Goal: Task Accomplishment & Management: Manage account settings

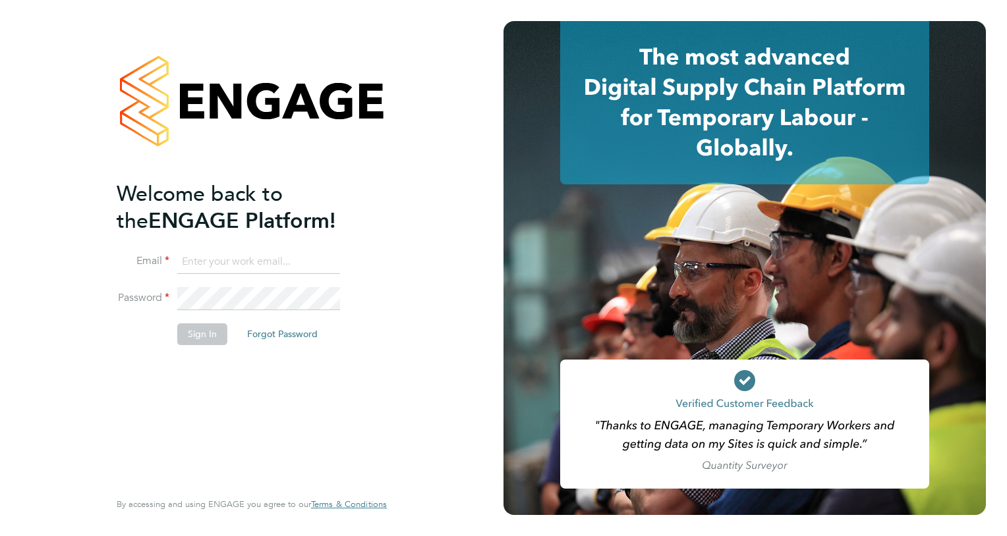
type input "simon.nichols@vistry.co.uk"
click at [200, 339] on button "Sign In" at bounding box center [202, 334] width 50 height 21
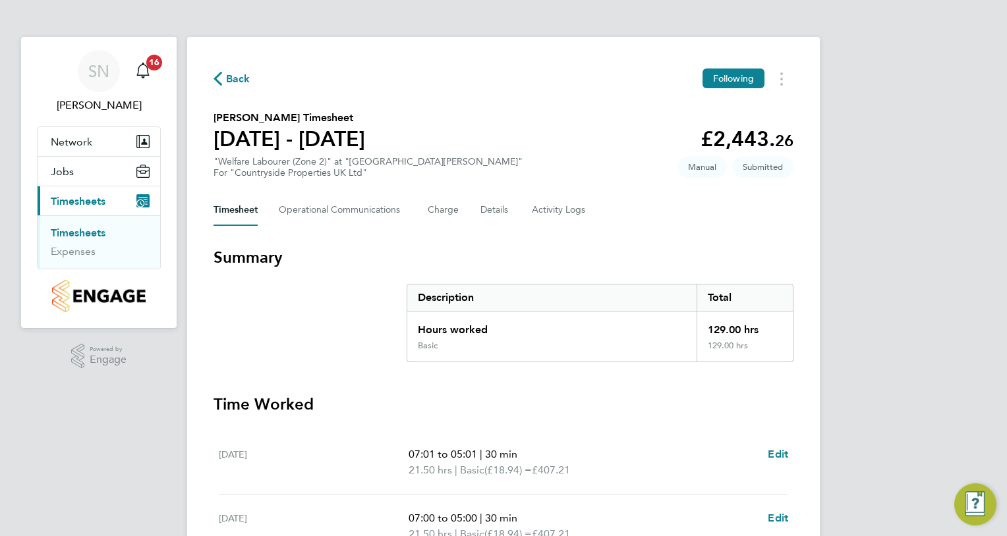
click at [653, 414] on h3 "Time Worked" at bounding box center [504, 404] width 580 height 21
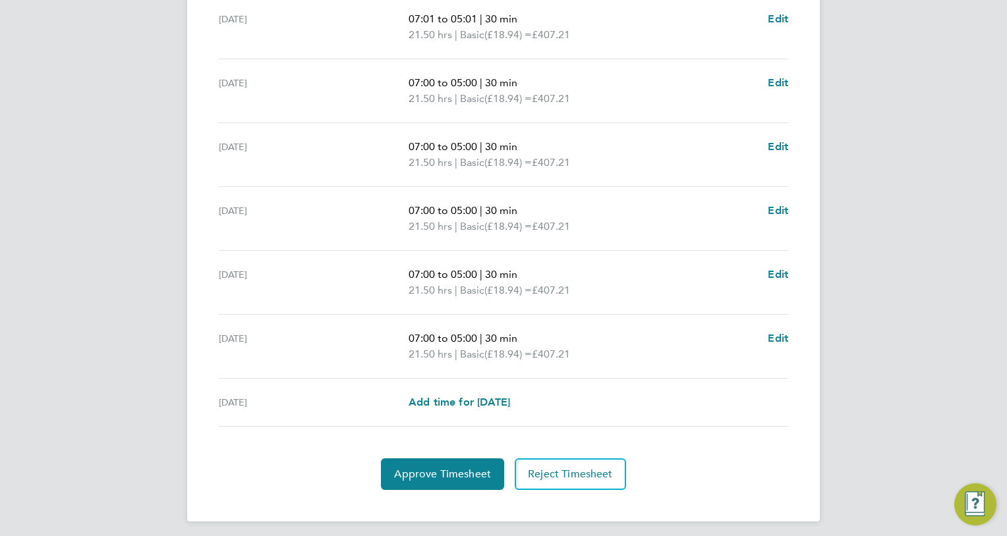
scroll to position [440, 0]
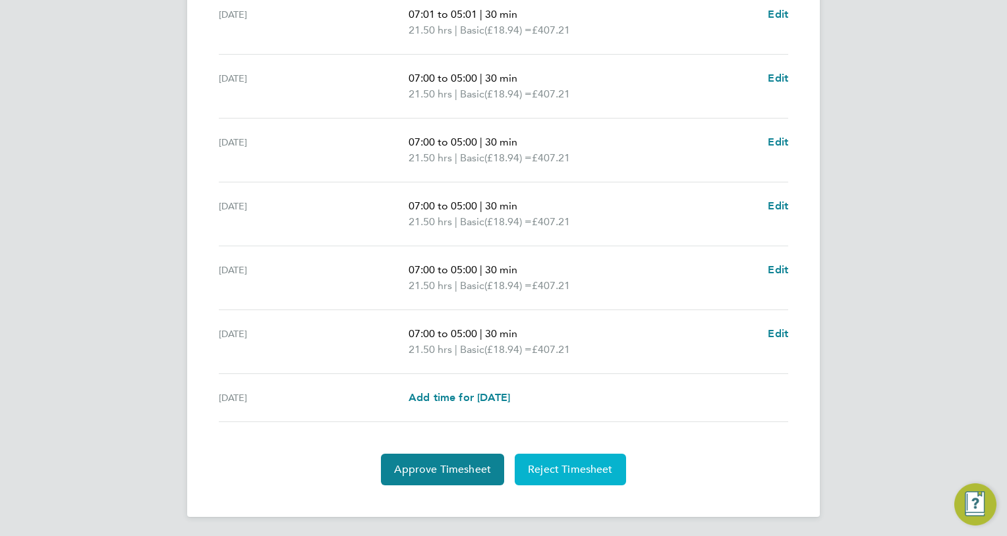
click at [561, 464] on span "Reject Timesheet" at bounding box center [570, 469] width 85 height 13
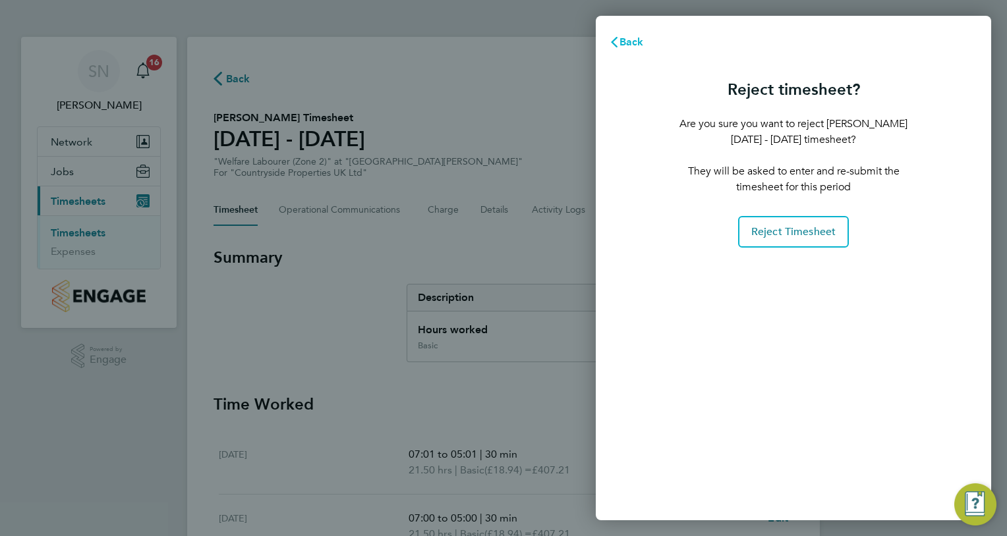
click at [625, 40] on span "Back" at bounding box center [631, 42] width 24 height 13
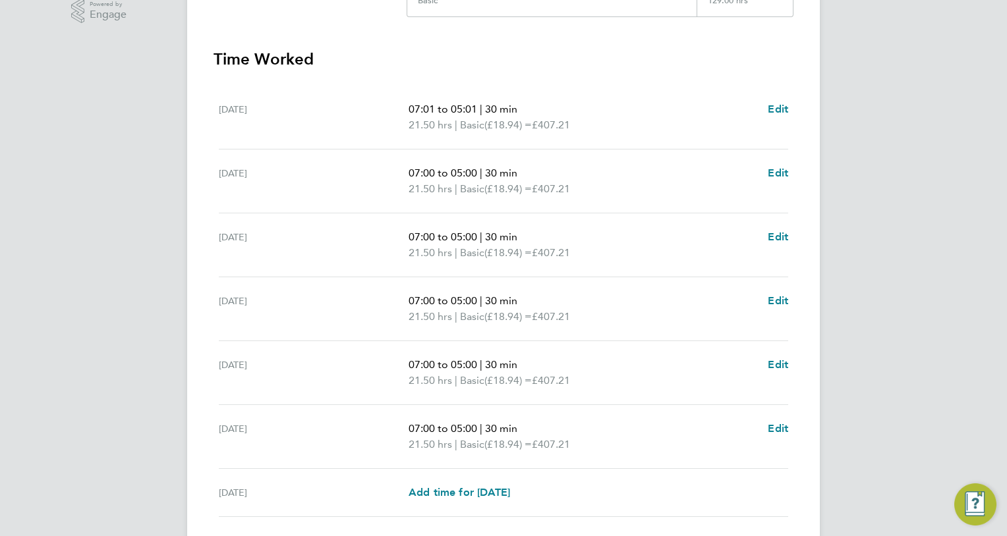
scroll to position [369, 0]
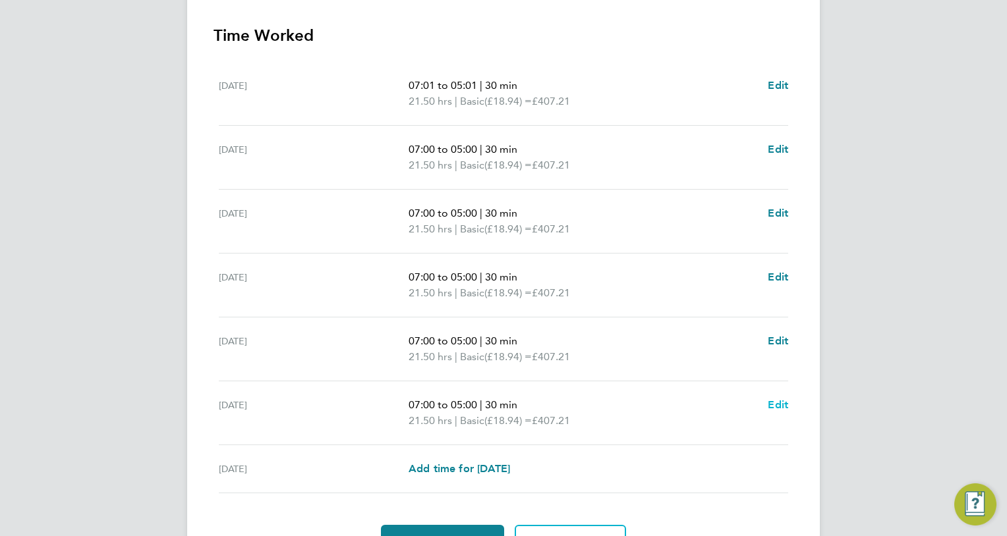
click at [776, 406] on span "Edit" at bounding box center [778, 405] width 20 height 13
select select "30"
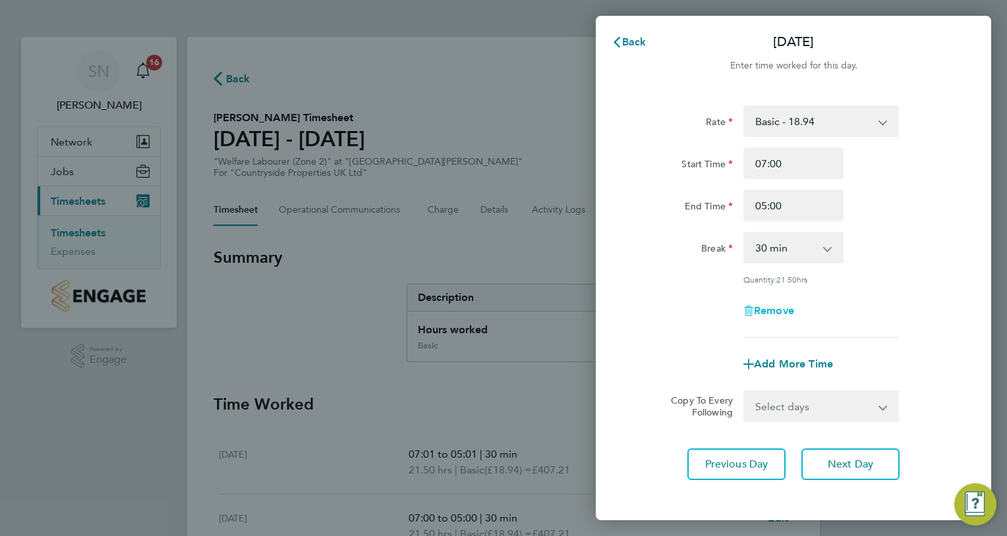
click at [775, 306] on span "Remove" at bounding box center [774, 310] width 40 height 13
select select "null"
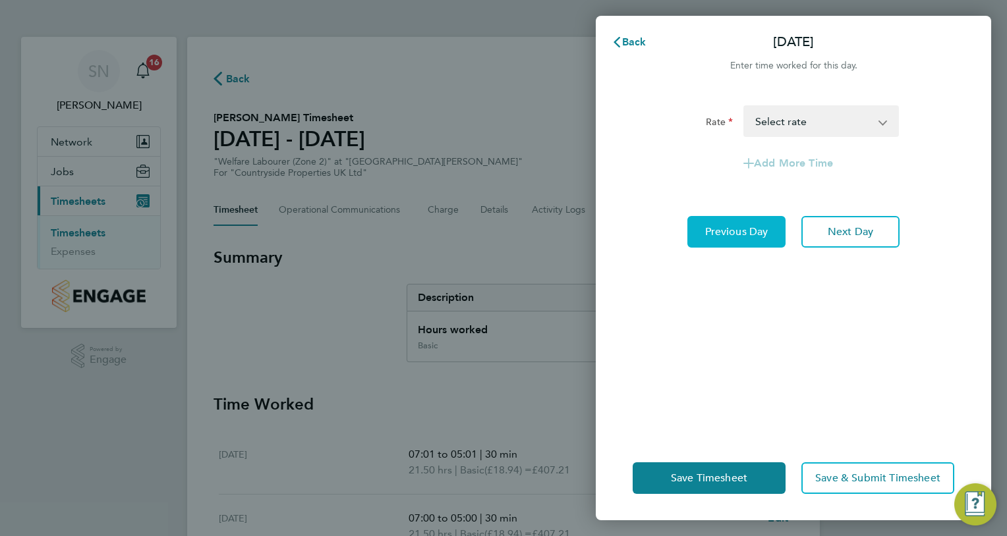
click at [724, 228] on span "Previous Day" at bounding box center [736, 231] width 63 height 13
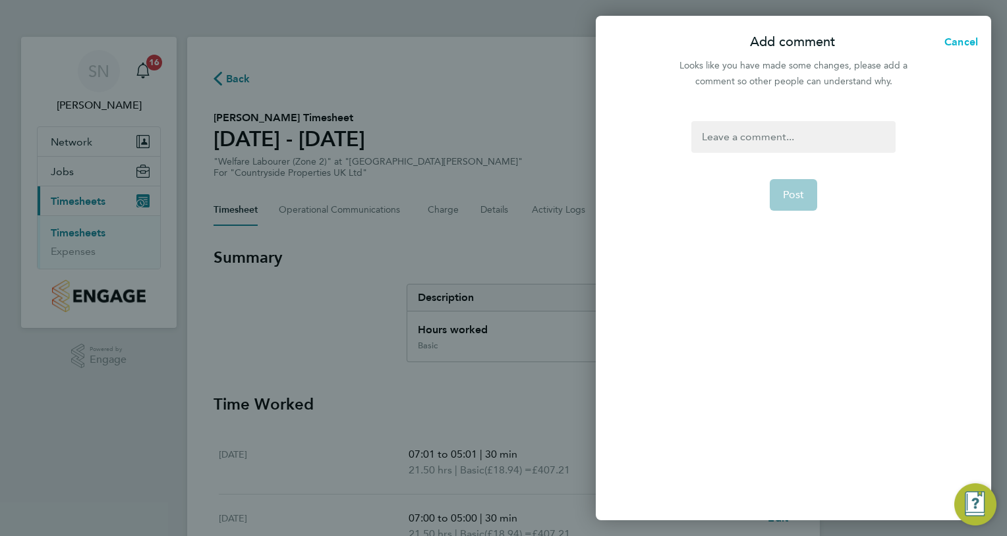
click at [960, 40] on span "Cancel" at bounding box center [959, 42] width 38 height 13
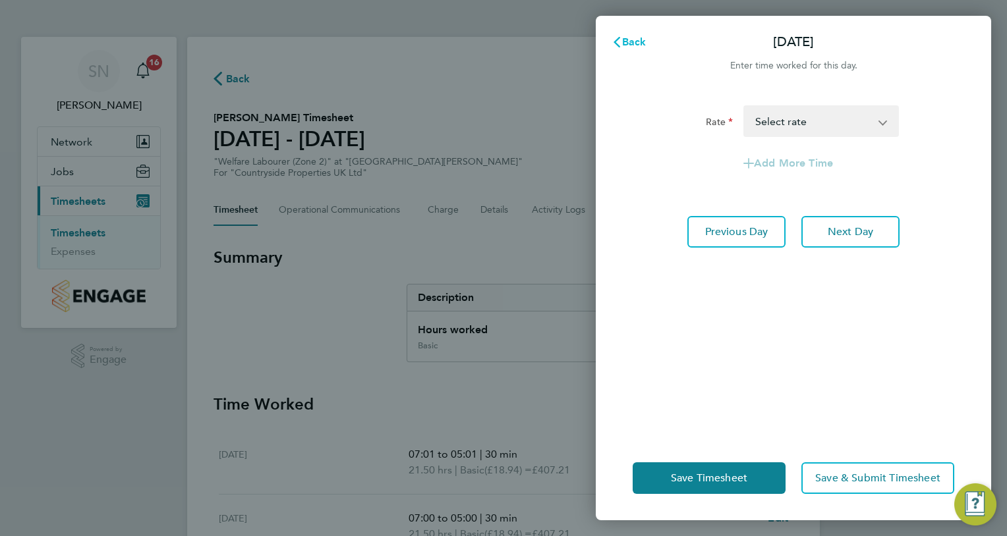
click at [632, 41] on span "Back" at bounding box center [634, 42] width 24 height 13
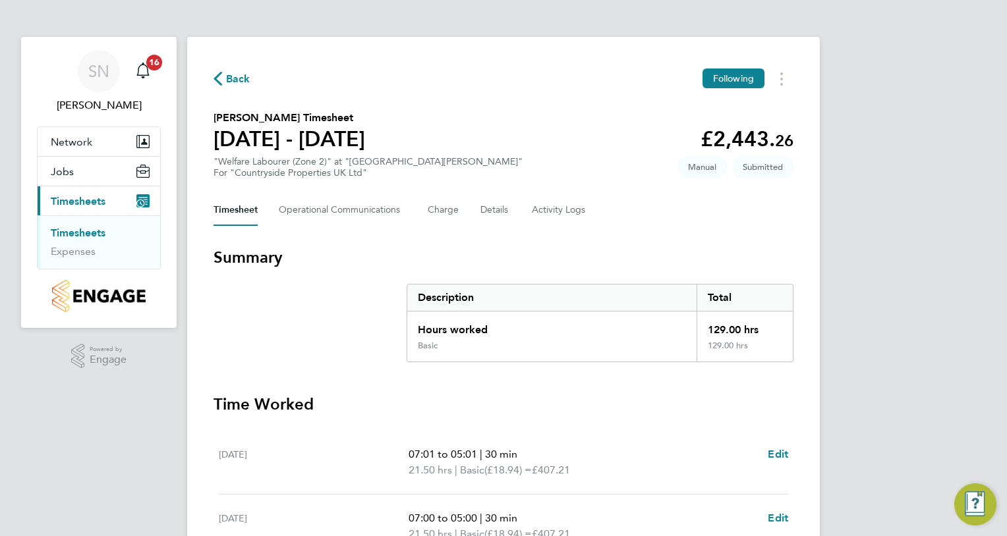
click at [758, 248] on h3 "Summary" at bounding box center [504, 257] width 580 height 21
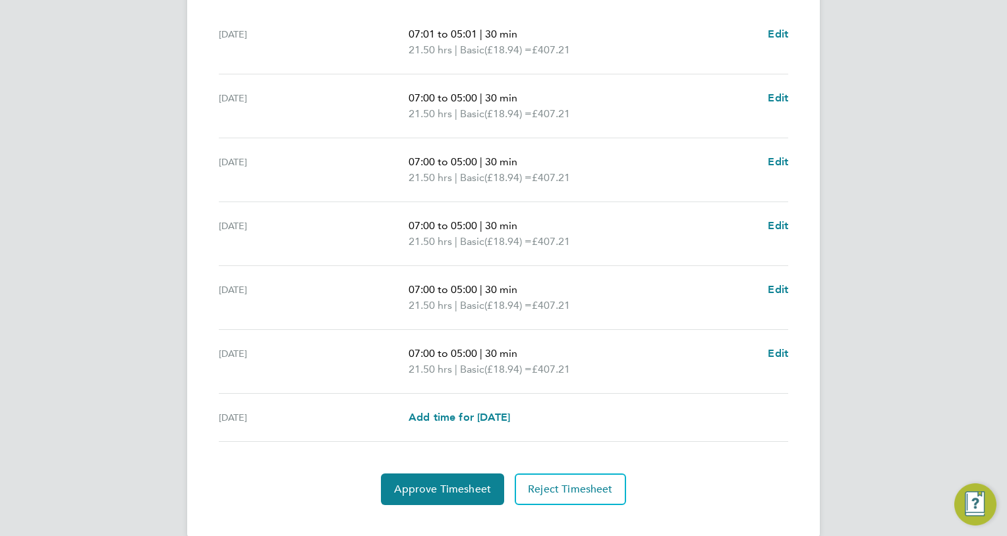
scroll to position [422, 0]
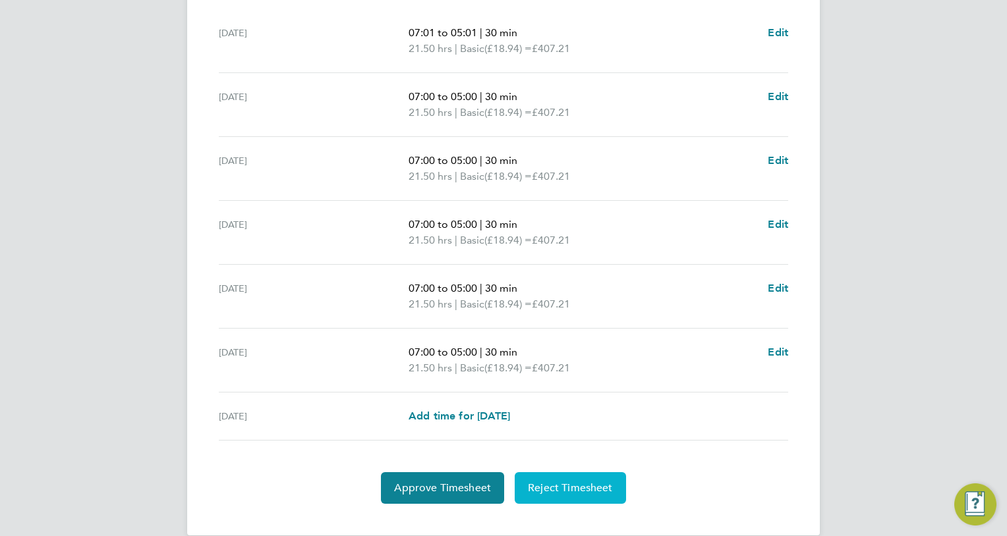
click at [575, 485] on span "Reject Timesheet" at bounding box center [570, 488] width 85 height 13
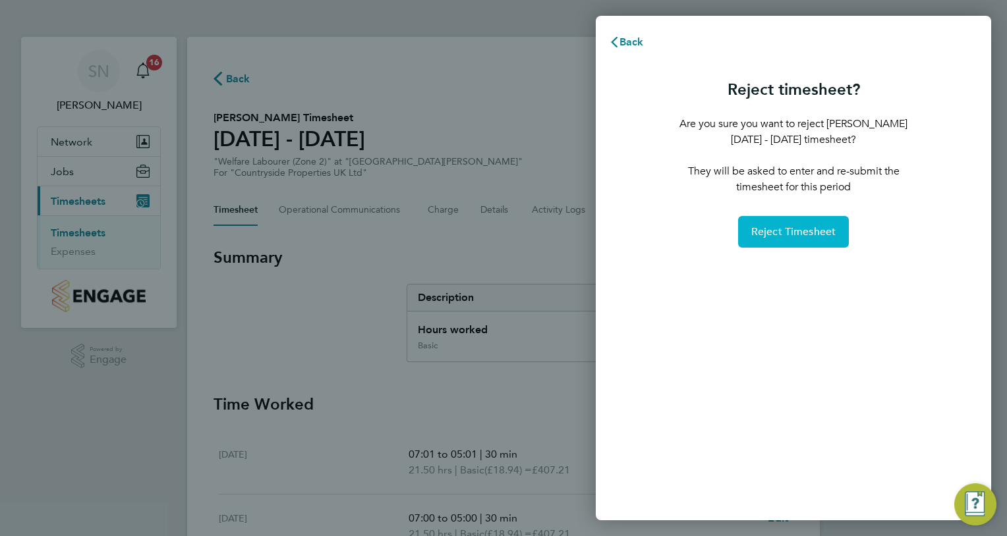
click at [789, 237] on span "Reject Timesheet" at bounding box center [793, 231] width 85 height 13
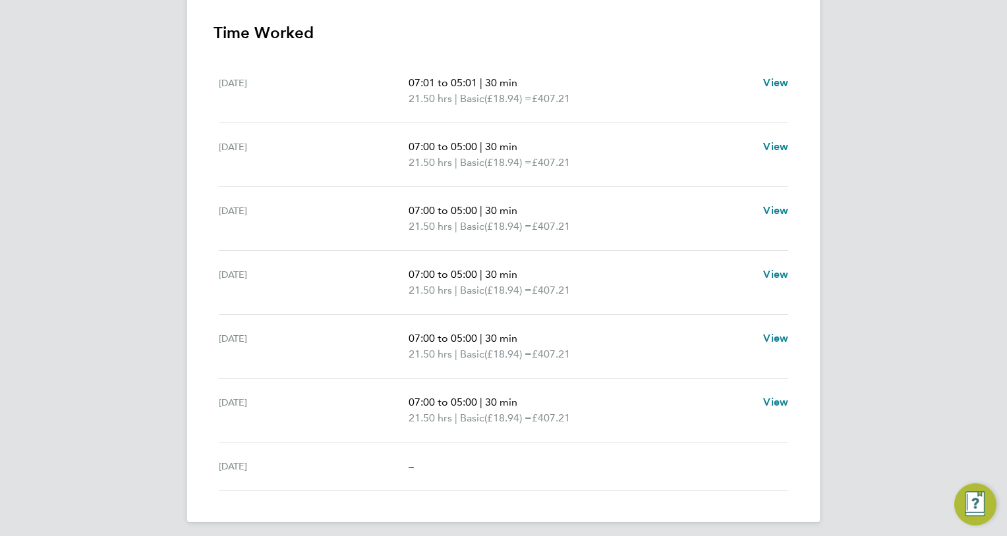
scroll to position [377, 0]
